Goal: Check status: Check status

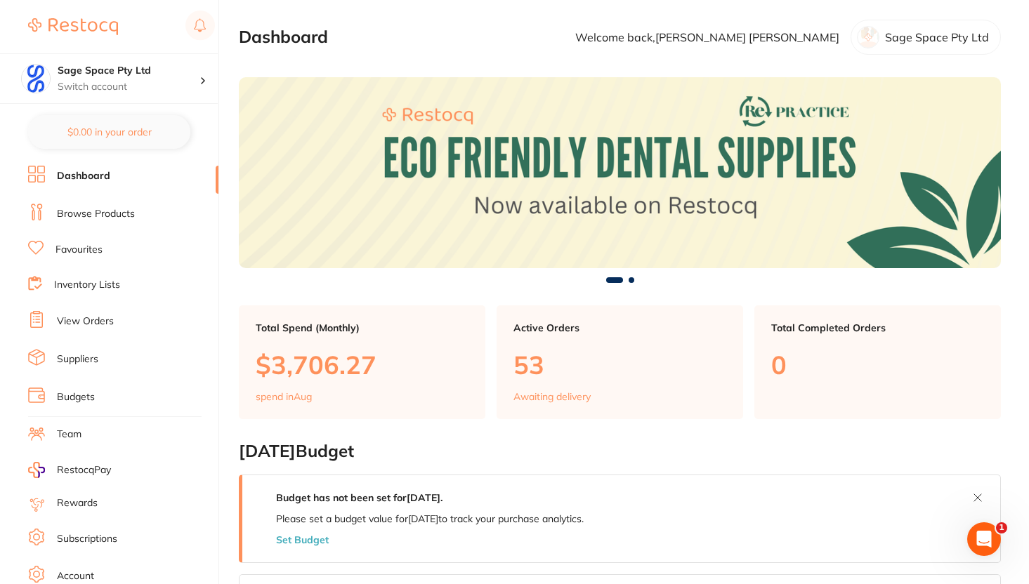
click at [105, 325] on link "View Orders" at bounding box center [85, 322] width 57 height 14
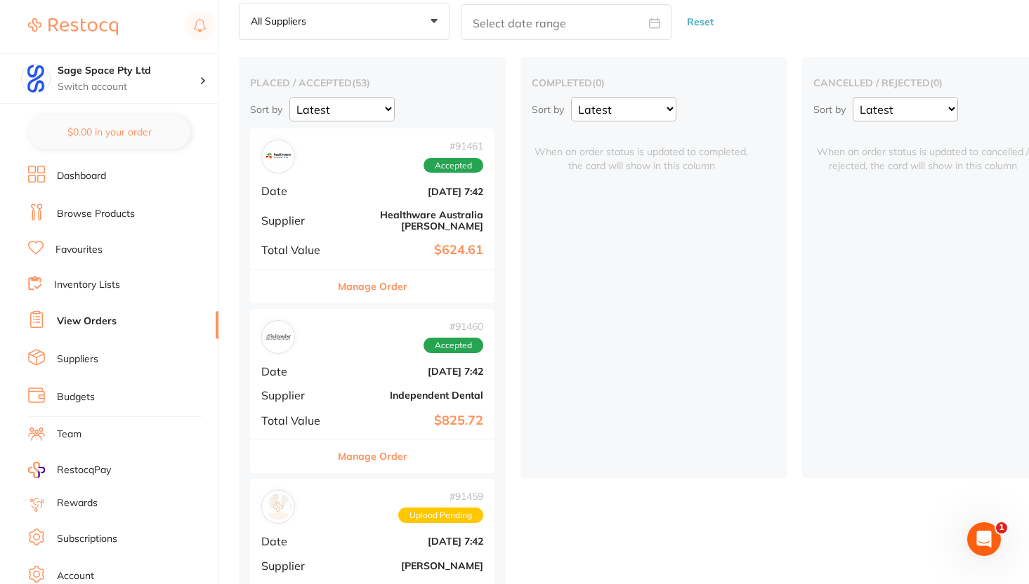
scroll to position [152, 0]
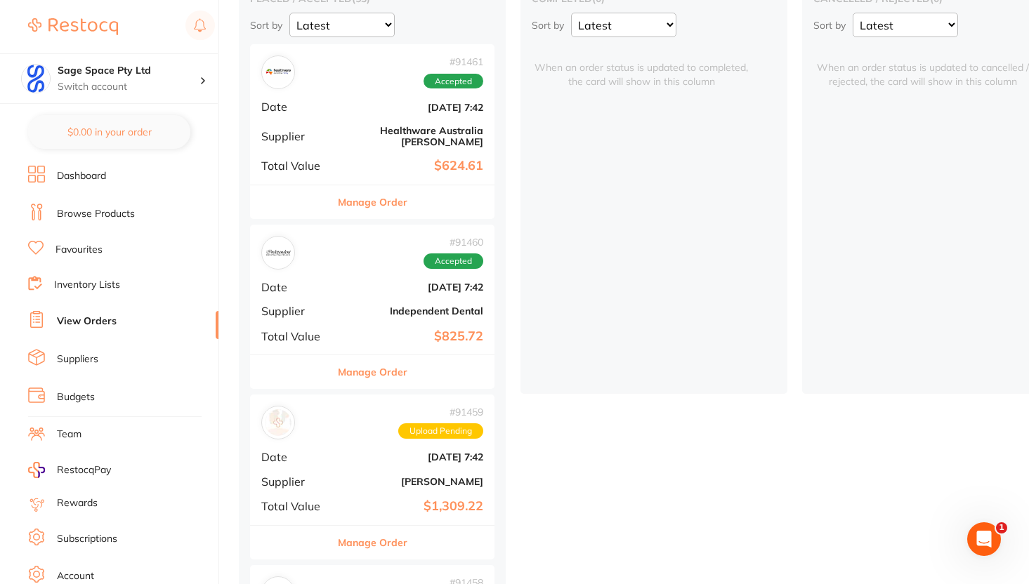
click at [355, 476] on b "[PERSON_NAME]" at bounding box center [413, 481] width 140 height 11
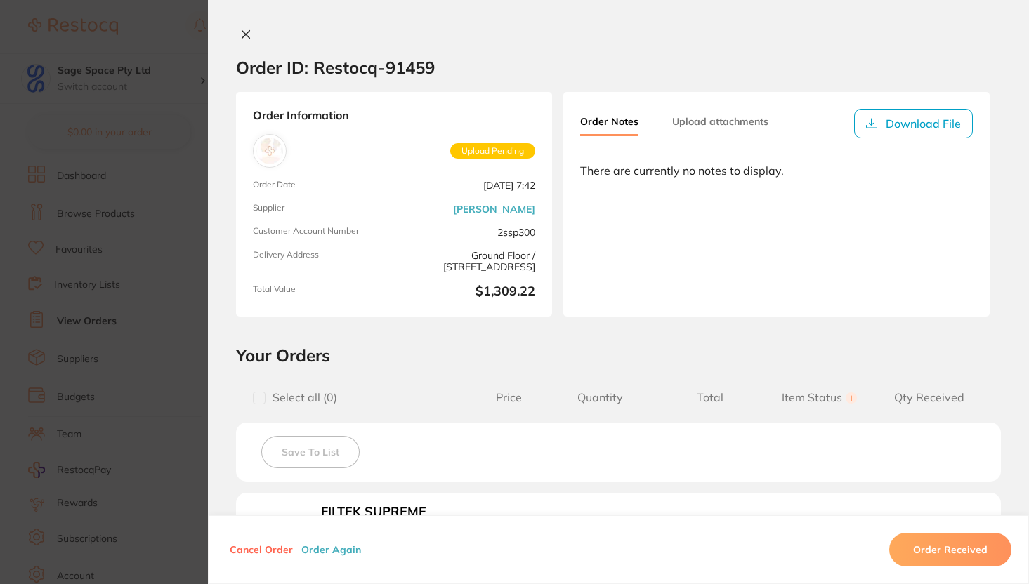
click at [242, 36] on icon at bounding box center [246, 35] width 8 height 8
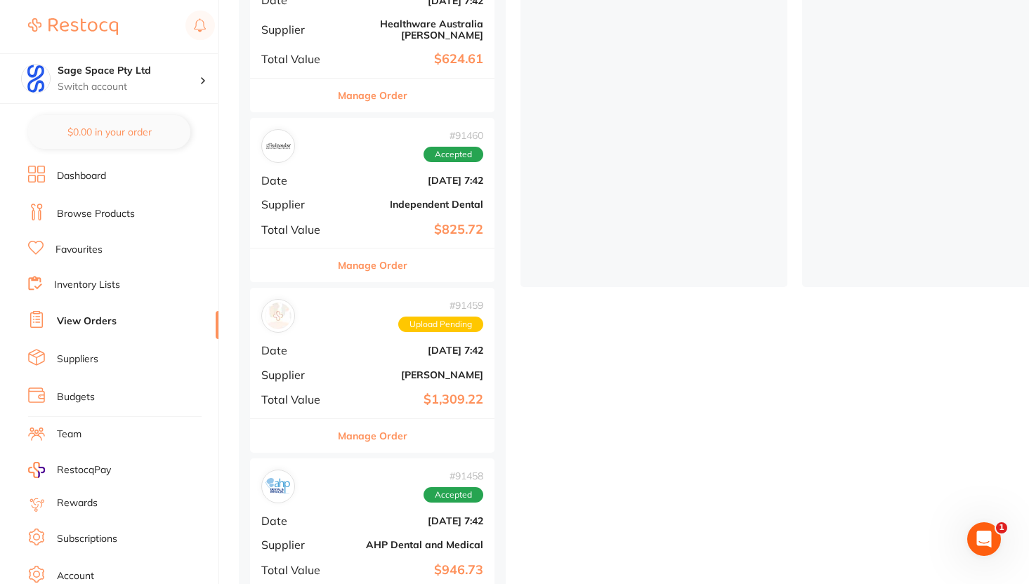
scroll to position [298, 0]
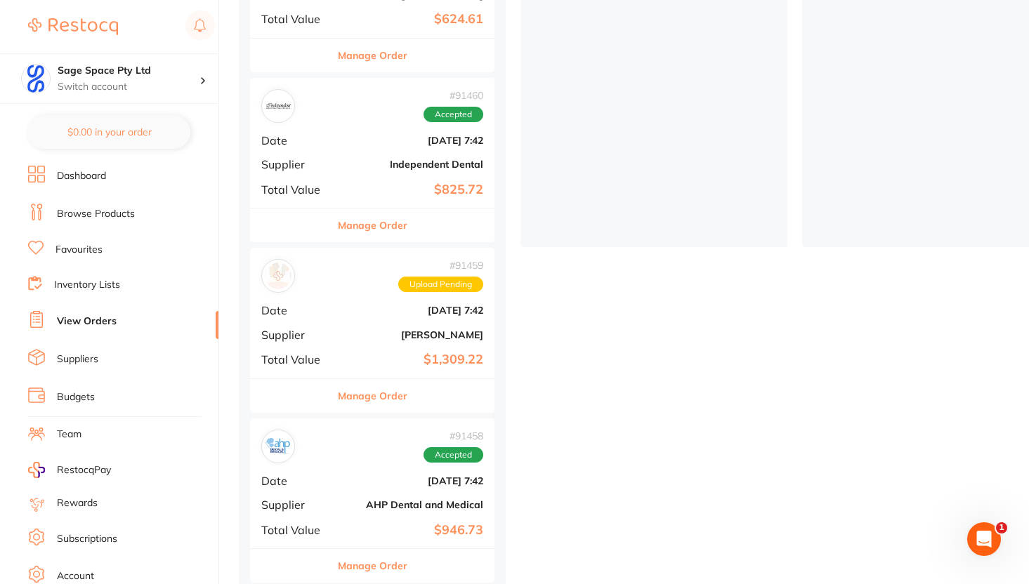
click at [354, 329] on b "[PERSON_NAME]" at bounding box center [413, 334] width 140 height 11
